Goal: Information Seeking & Learning: Understand process/instructions

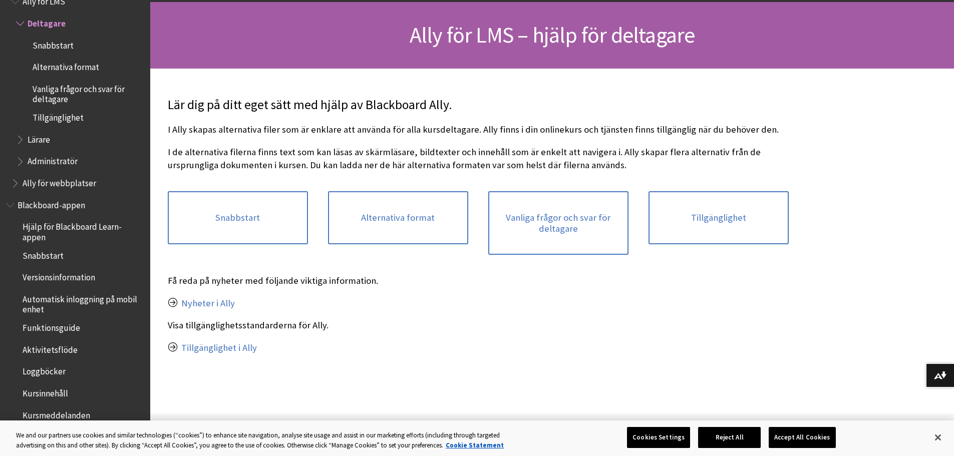
scroll to position [100, 0]
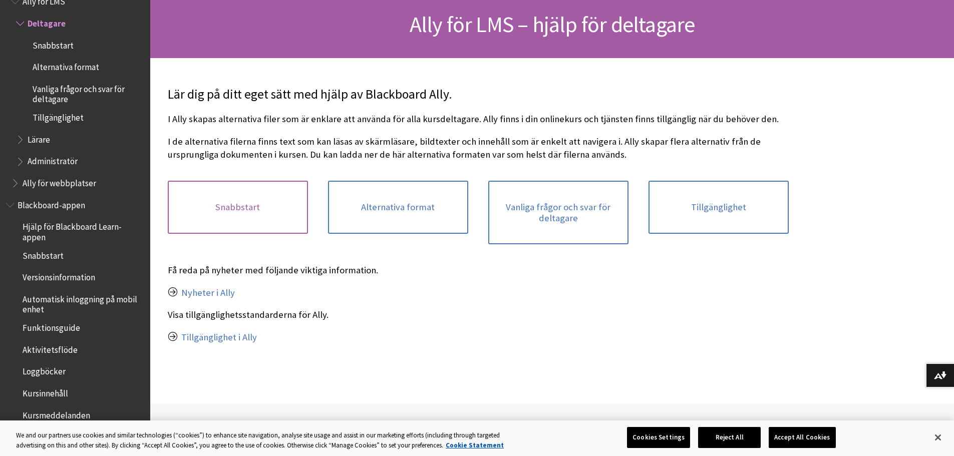
click at [226, 205] on link "Snabbstart" at bounding box center [238, 207] width 140 height 53
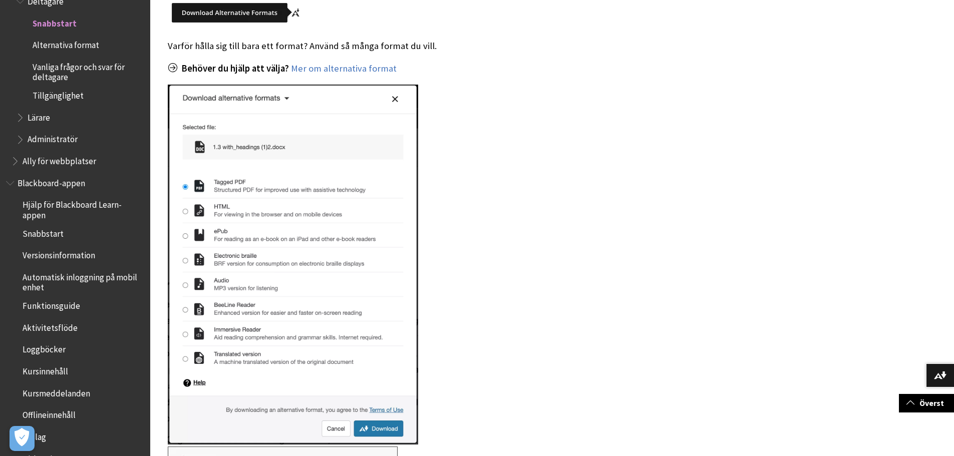
scroll to position [301, 0]
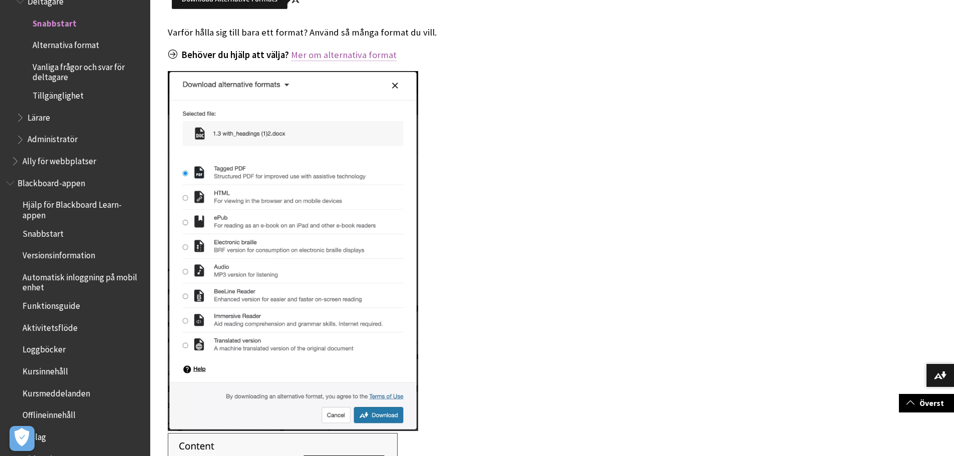
click at [361, 49] on link "Mer om alternativa format" at bounding box center [344, 55] width 106 height 12
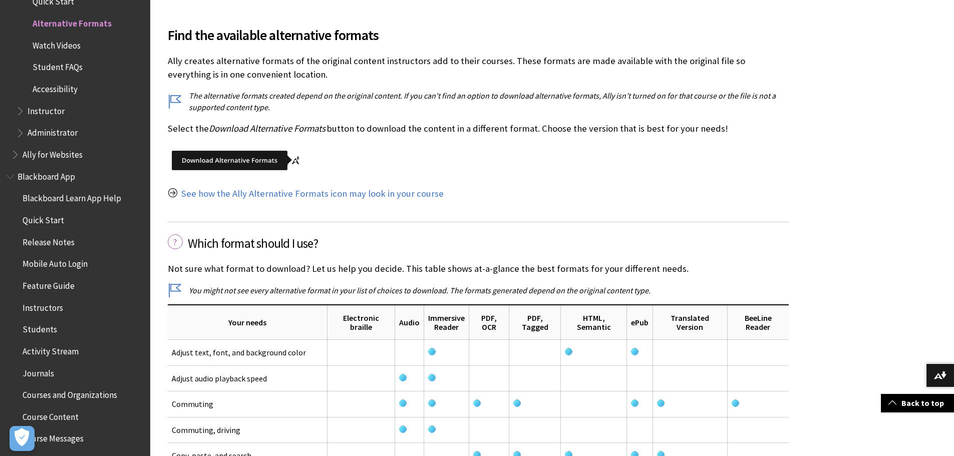
scroll to position [1253, 0]
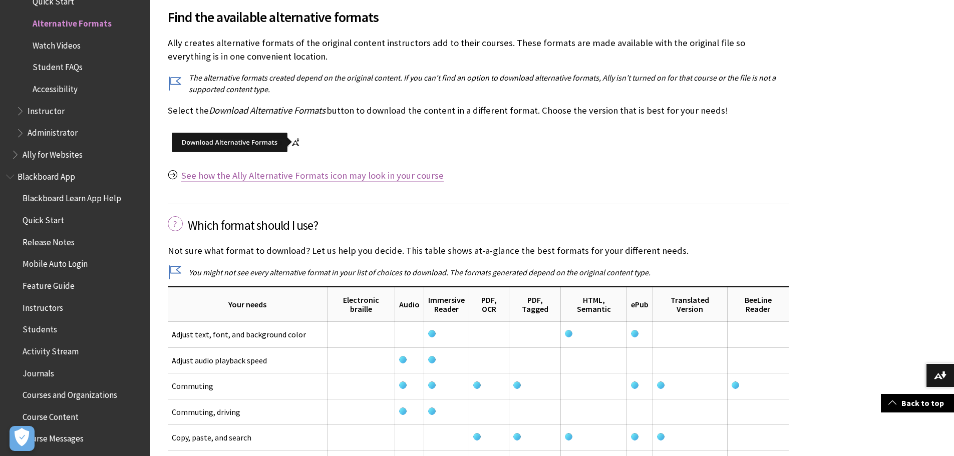
click at [371, 177] on link "See how the Ally Alternative Formats icon may look in your course" at bounding box center [312, 176] width 263 height 12
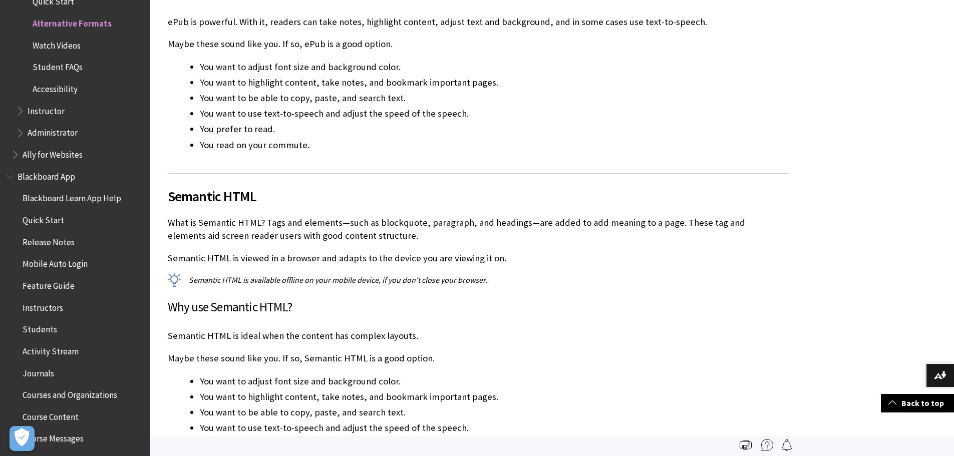
scroll to position [6193, 0]
click at [52, 89] on span "Accessibility" at bounding box center [55, 88] width 45 height 14
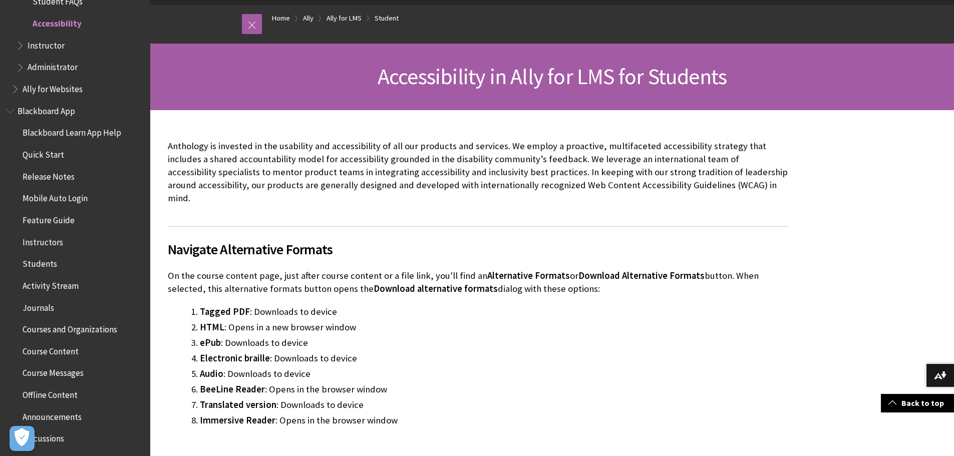
scroll to position [50, 0]
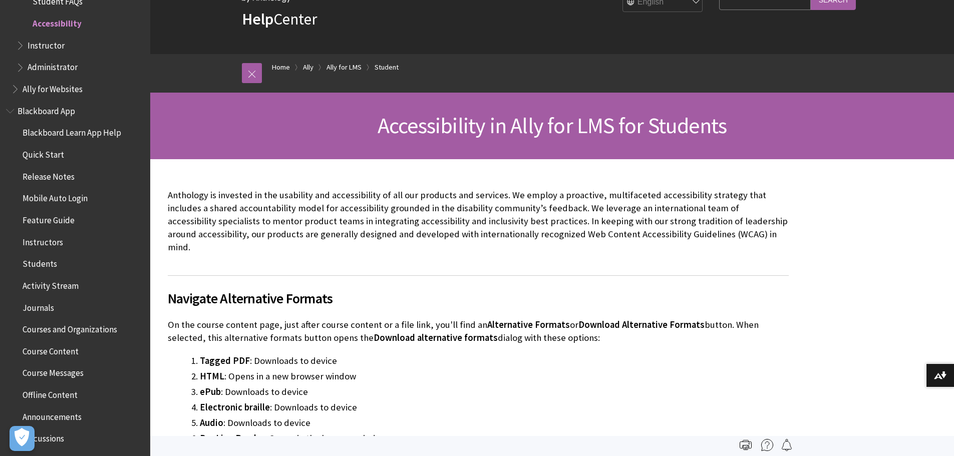
click at [39, 152] on span "Quick Start" at bounding box center [44, 153] width 42 height 14
